Goal: Information Seeking & Learning: Learn about a topic

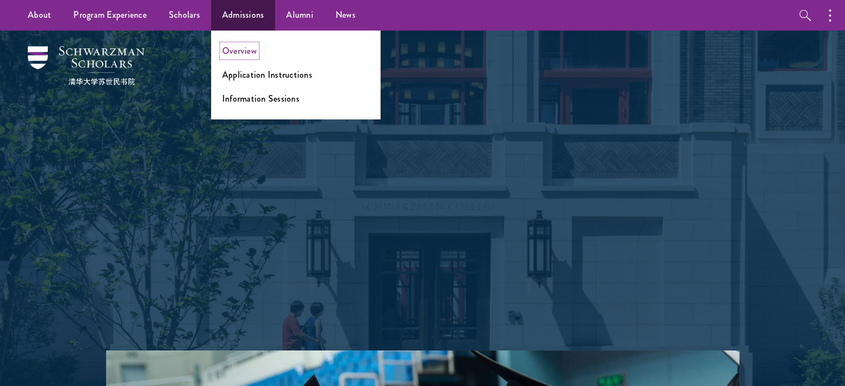
click at [257, 46] on link "Overview" at bounding box center [239, 50] width 34 height 13
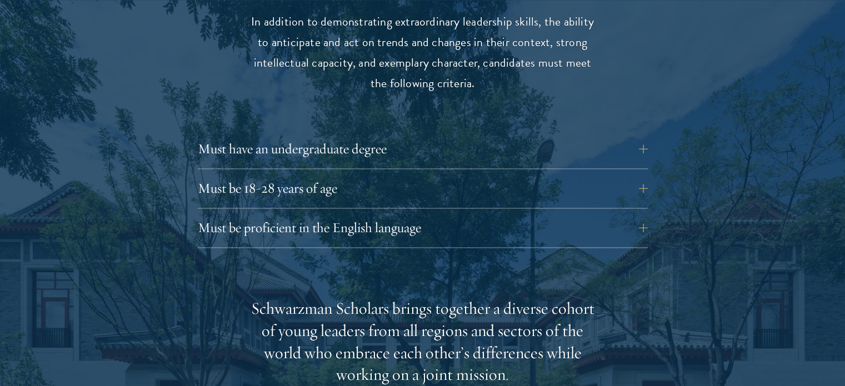
scroll to position [1516, 0]
click at [410, 146] on button "Must have an undergraduate degree" at bounding box center [431, 149] width 450 height 27
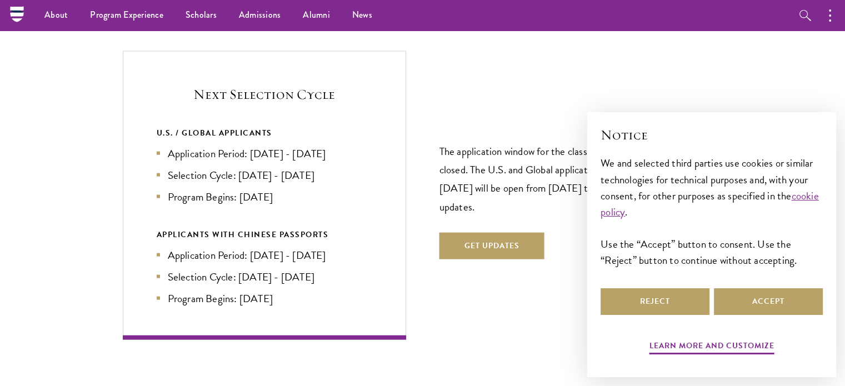
scroll to position [2495, 0]
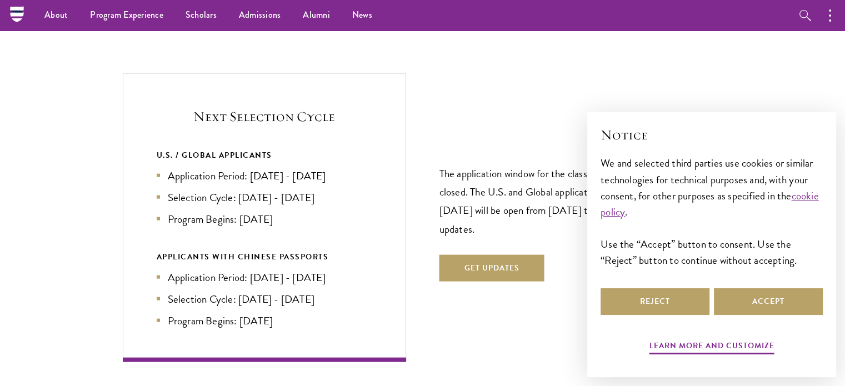
drag, startPoint x: 456, startPoint y: 127, endPoint x: 683, endPoint y: 81, distance: 231.8
click at [683, 81] on div "Next Selection Cycle U.S. / GLOBAL APPLICANTS Application Period: [DATE] - [DAT…" at bounding box center [423, 217] width 600 height 288
click at [665, 303] on button "Reject" at bounding box center [655, 301] width 109 height 27
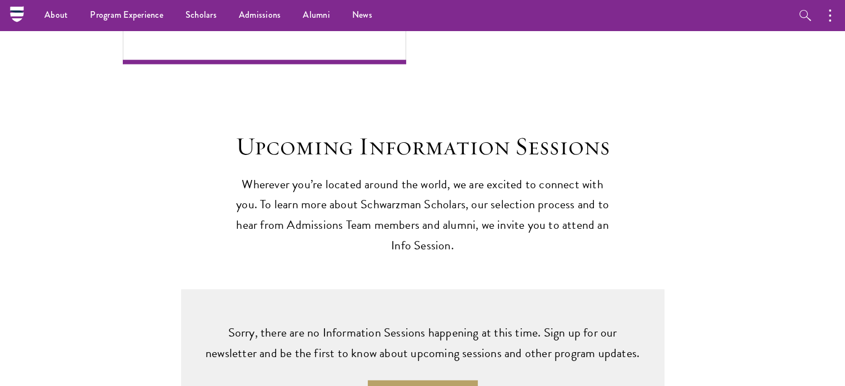
scroll to position [2833, 0]
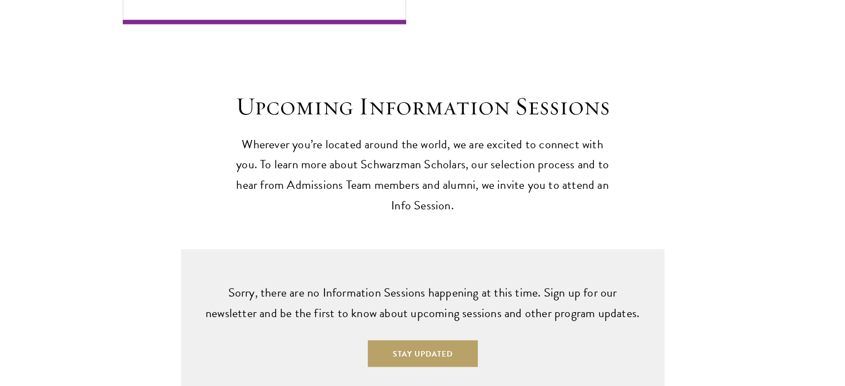
click at [625, 121] on div "Upcoming Information Sessions Wherever you’re located around the world, we are …" at bounding box center [423, 154] width 734 height 126
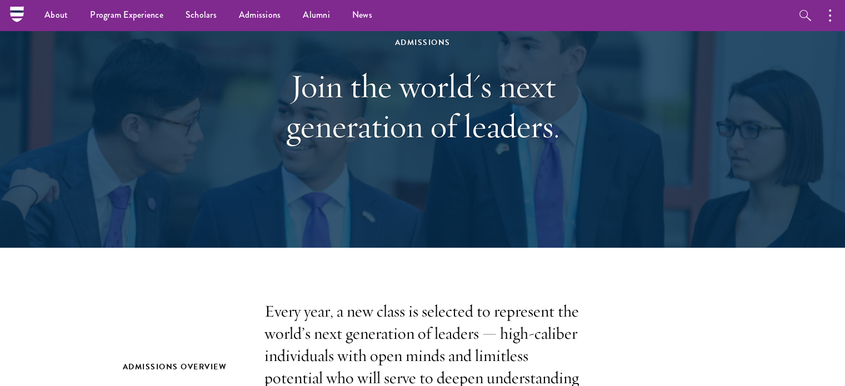
scroll to position [0, 0]
